Goal: Use online tool/utility: Utilize a website feature to perform a specific function

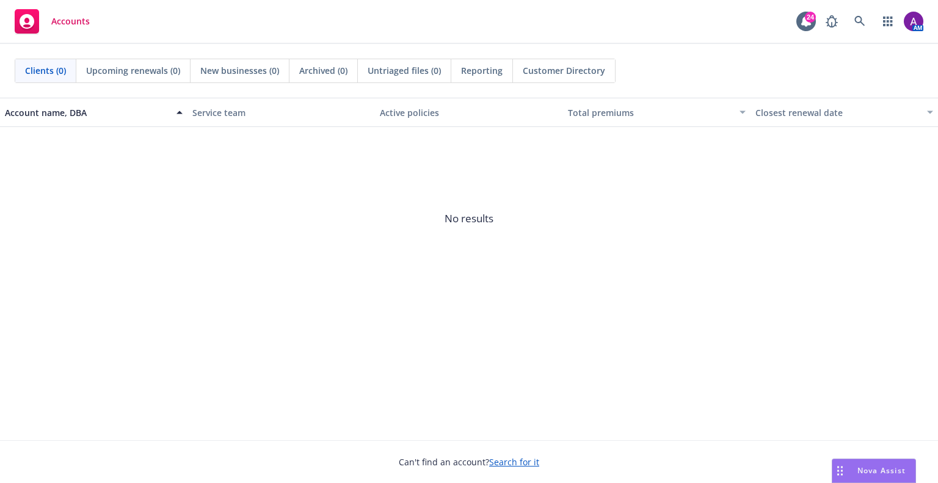
click at [840, 475] on icon "Drag to move" at bounding box center [839, 471] width 5 height 10
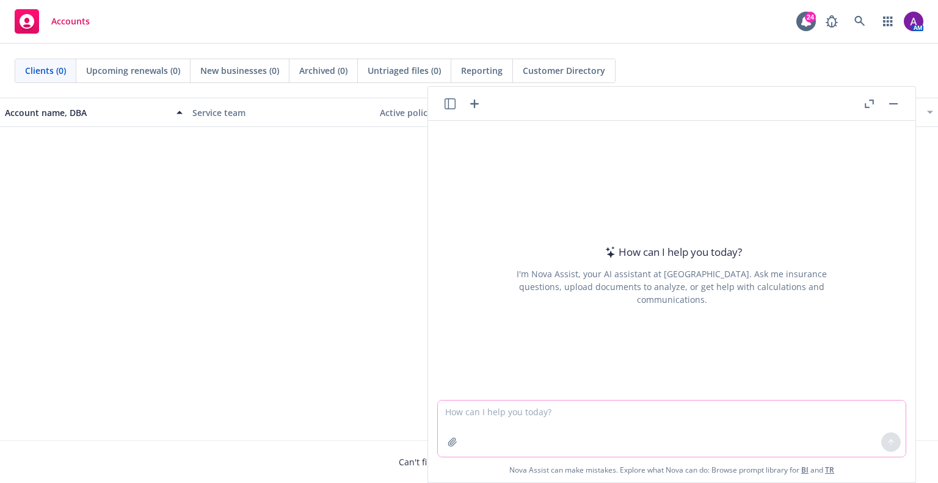
click at [574, 428] on textarea at bounding box center [672, 429] width 468 height 56
paste textarea "I am out of the office returning on [DATE], I will be checking emails throughou…"
type textarea "I am out of the office returning on [DATE], I will be checking emails throughou…"
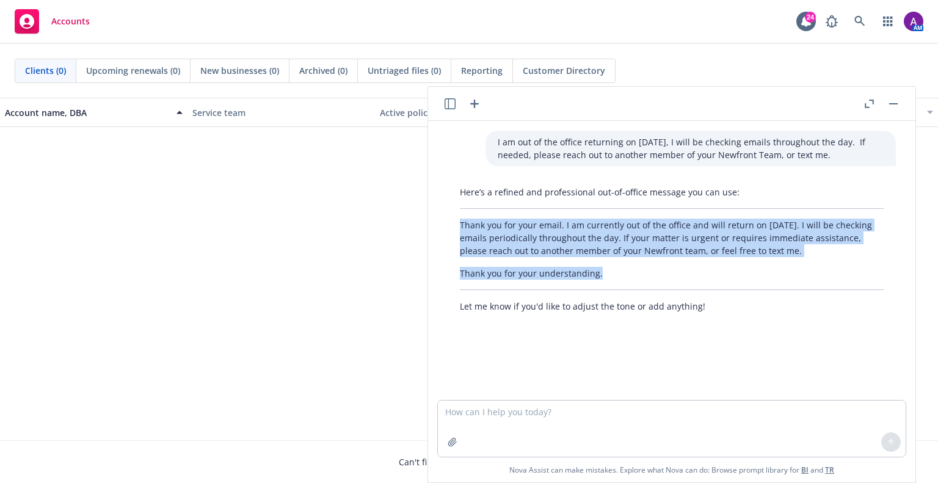
drag, startPoint x: 462, startPoint y: 227, endPoint x: 680, endPoint y: 269, distance: 222.7
click at [680, 269] on div "Here’s a refined and professional out-of-office message you can use: Thank you …" at bounding box center [672, 249] width 448 height 137
copy div "Thank you for your email. I am currently out of the office and will return on […"
